Goal: Check status: Check status

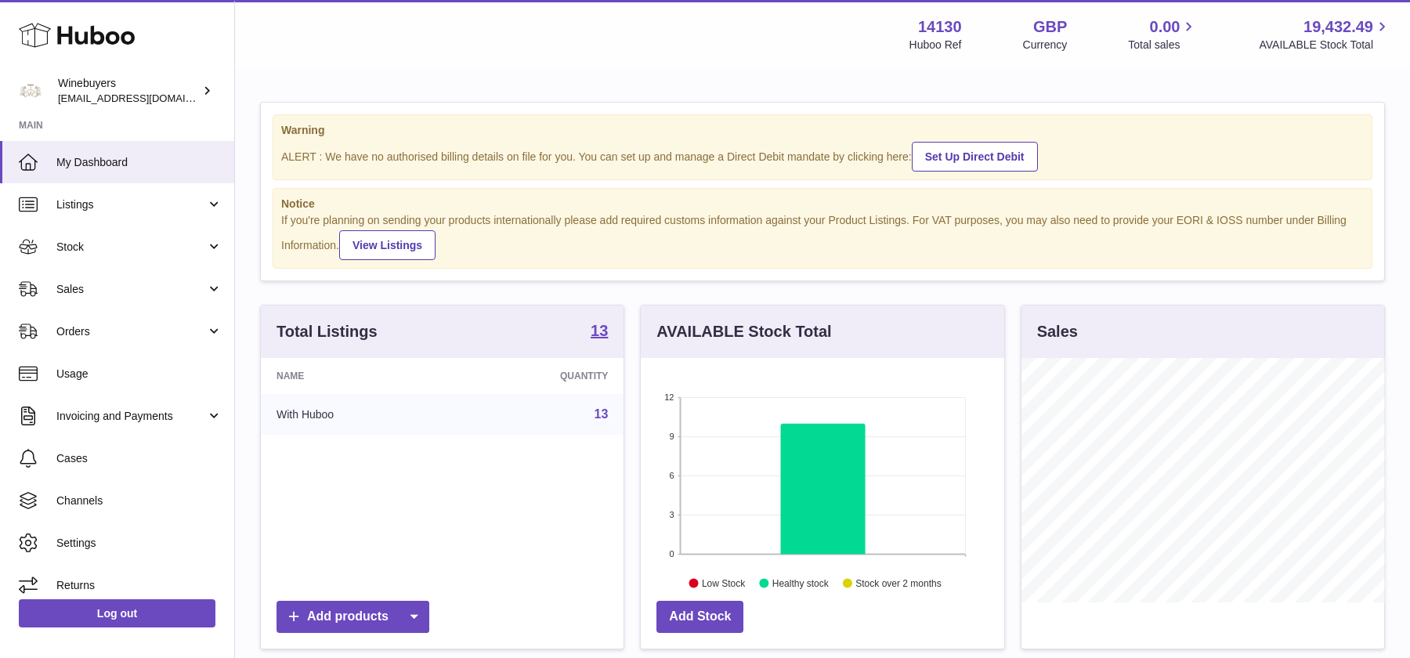
scroll to position [244, 363]
click at [86, 314] on link "Orders" at bounding box center [117, 331] width 234 height 42
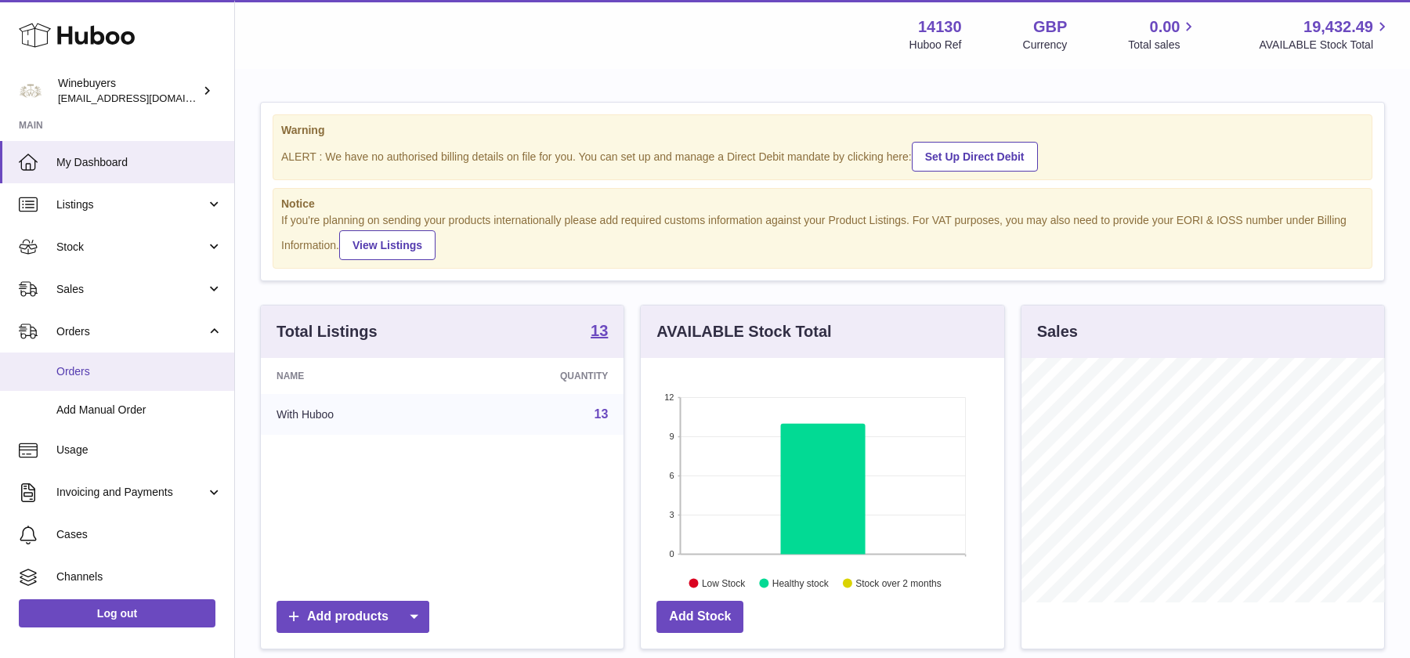
click at [85, 386] on link "Orders" at bounding box center [117, 372] width 234 height 38
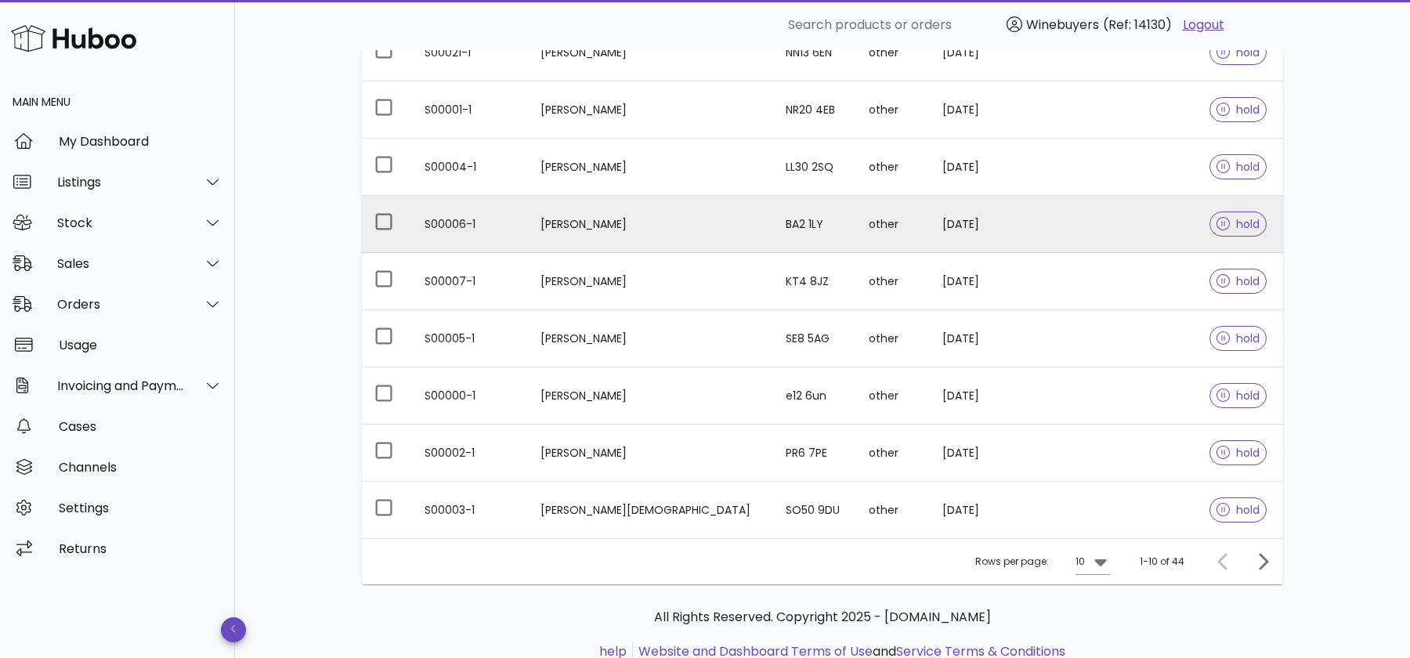
scroll to position [369, 0]
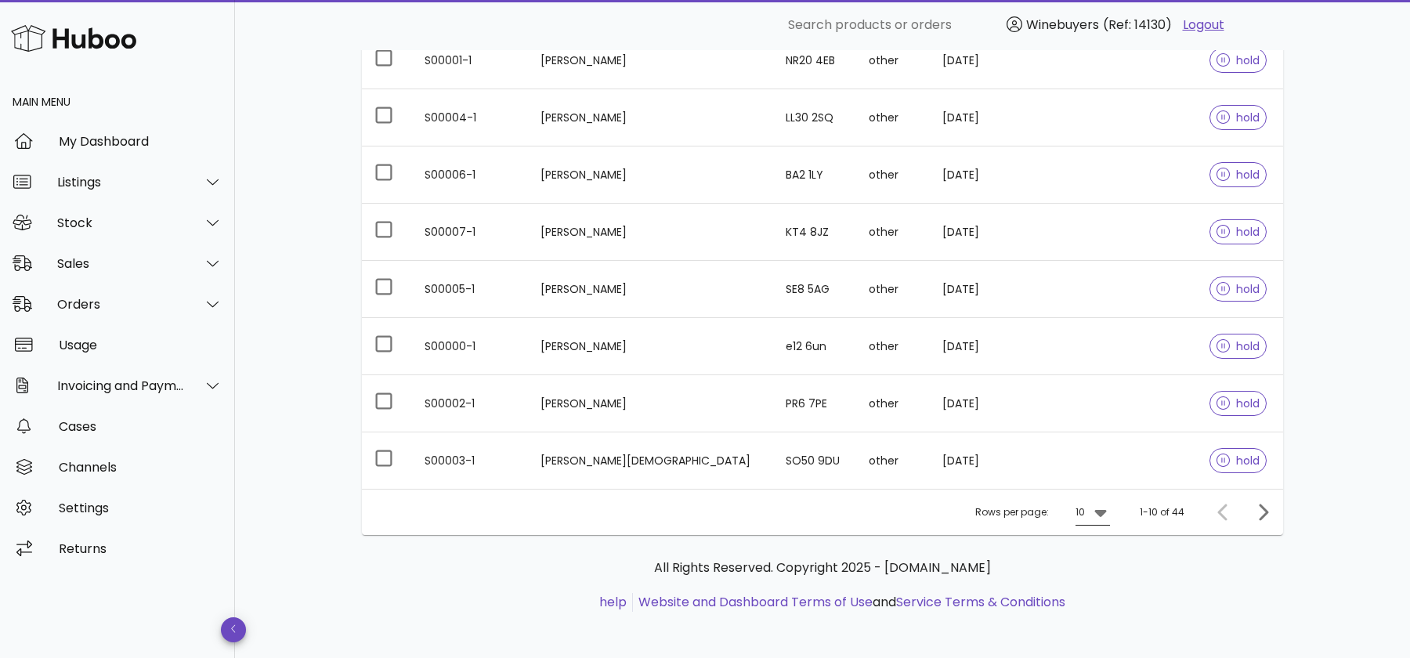
click at [1100, 505] on icon at bounding box center [1101, 512] width 19 height 19
click at [1106, 596] on div "50" at bounding box center [1098, 597] width 41 height 38
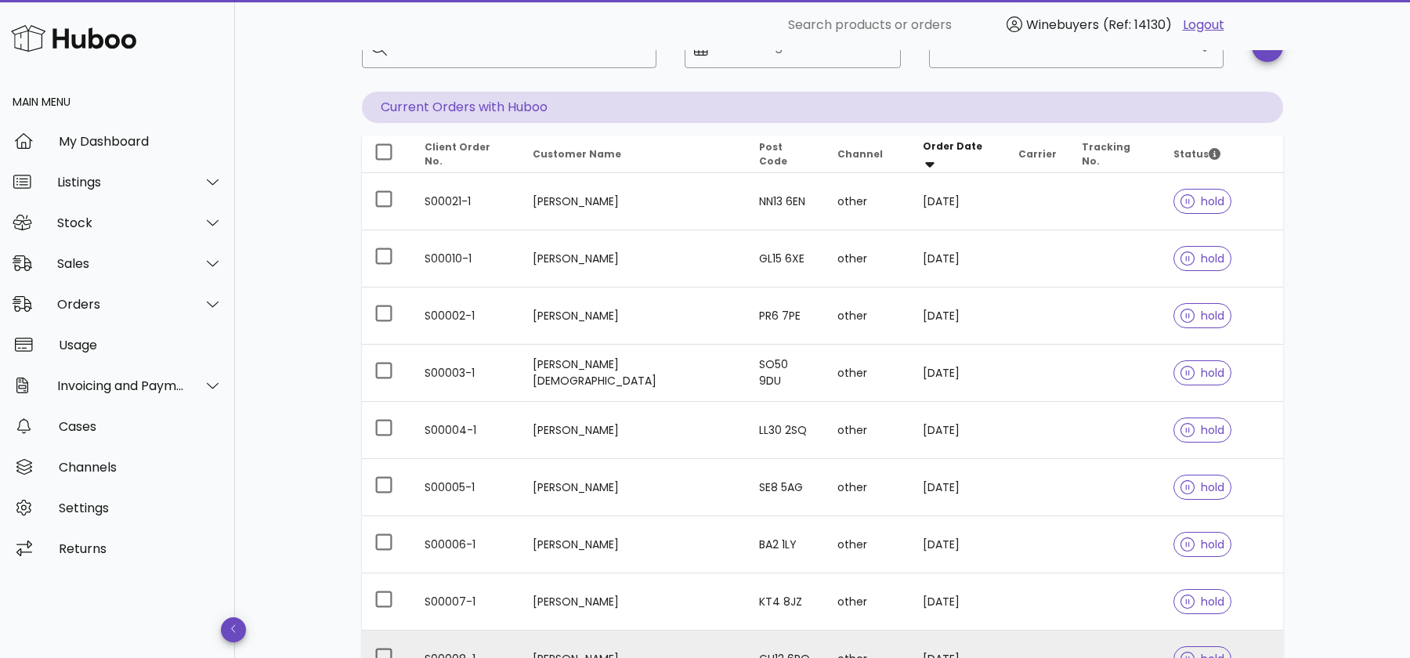
scroll to position [55, 0]
